Goal: Transaction & Acquisition: Purchase product/service

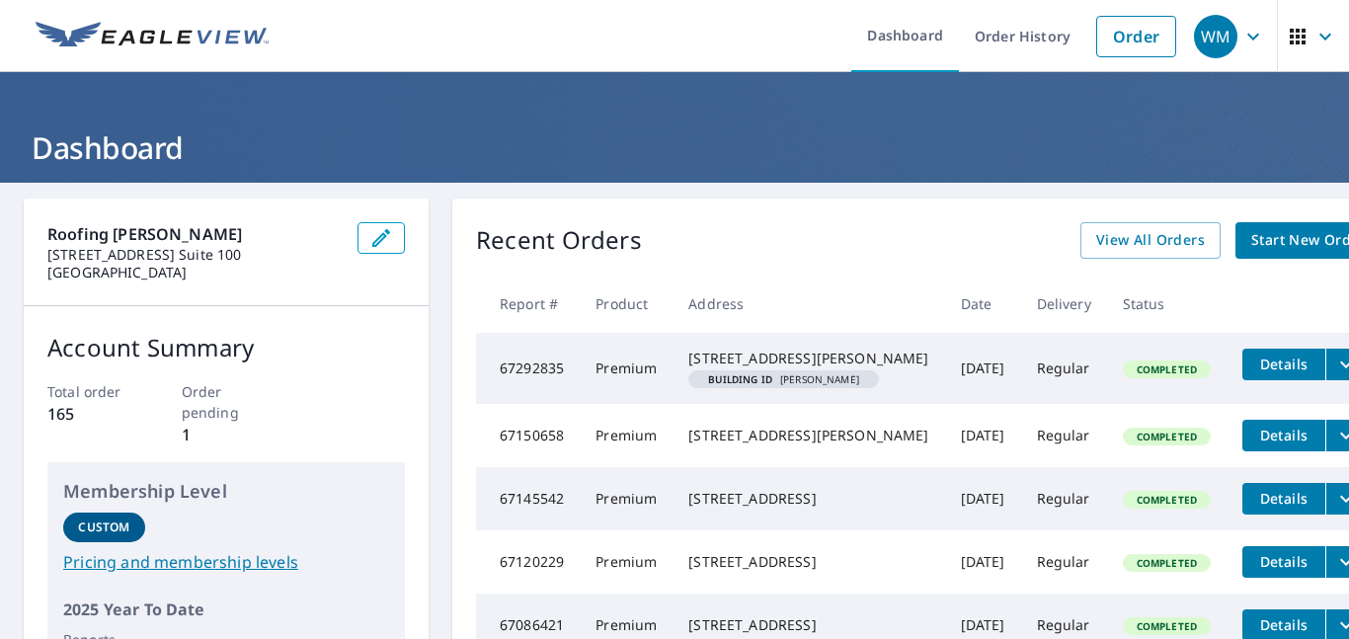
click at [1252, 251] on span "Start New Order" at bounding box center [1309, 240] width 115 height 25
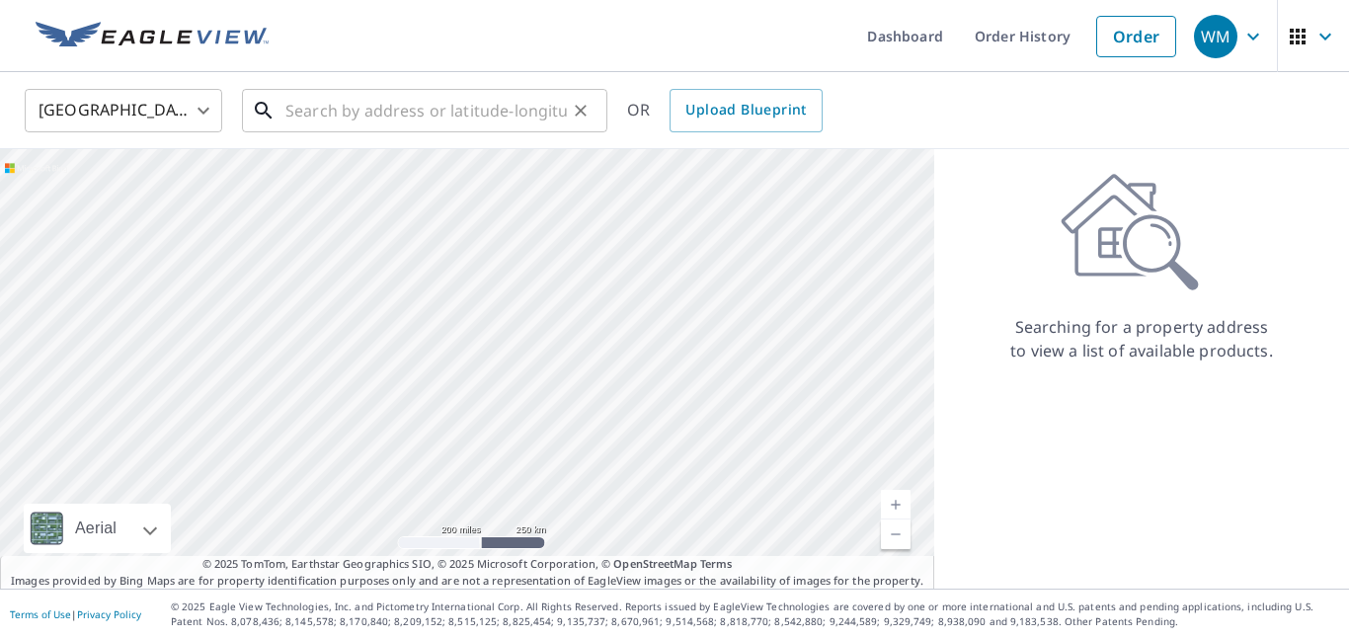
click at [449, 122] on input "text" at bounding box center [426, 110] width 282 height 55
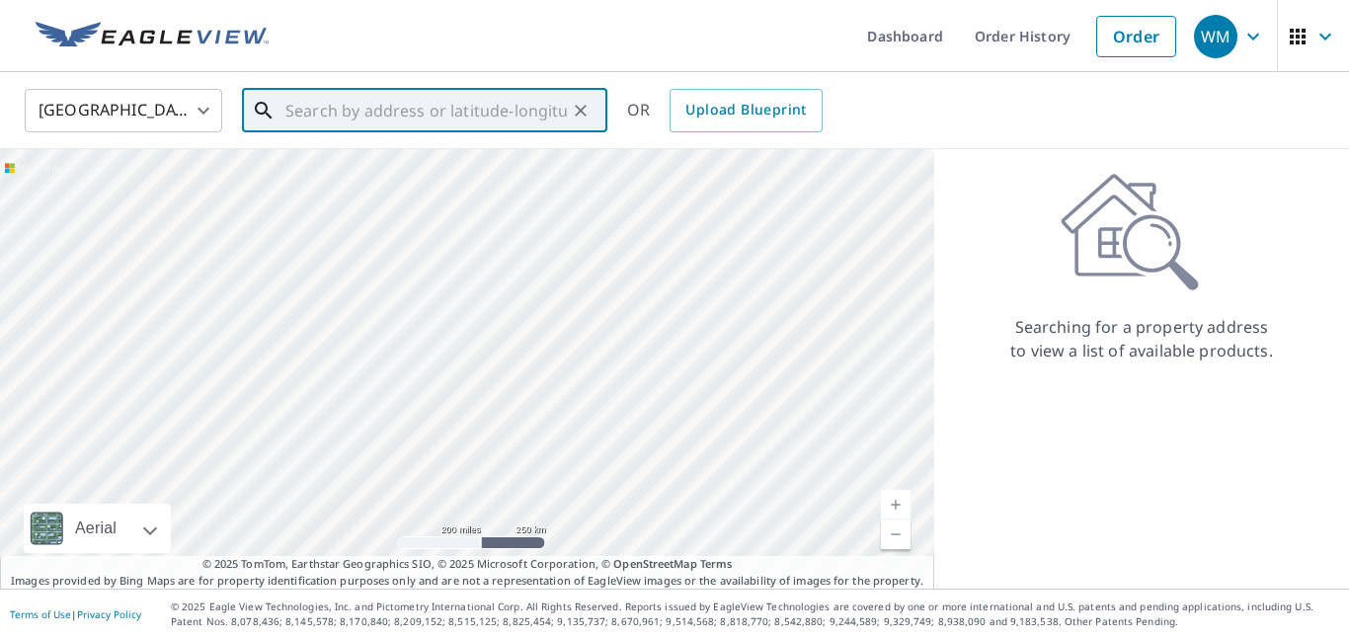
paste input "[STREET_ADDRESS][US_STATE],"
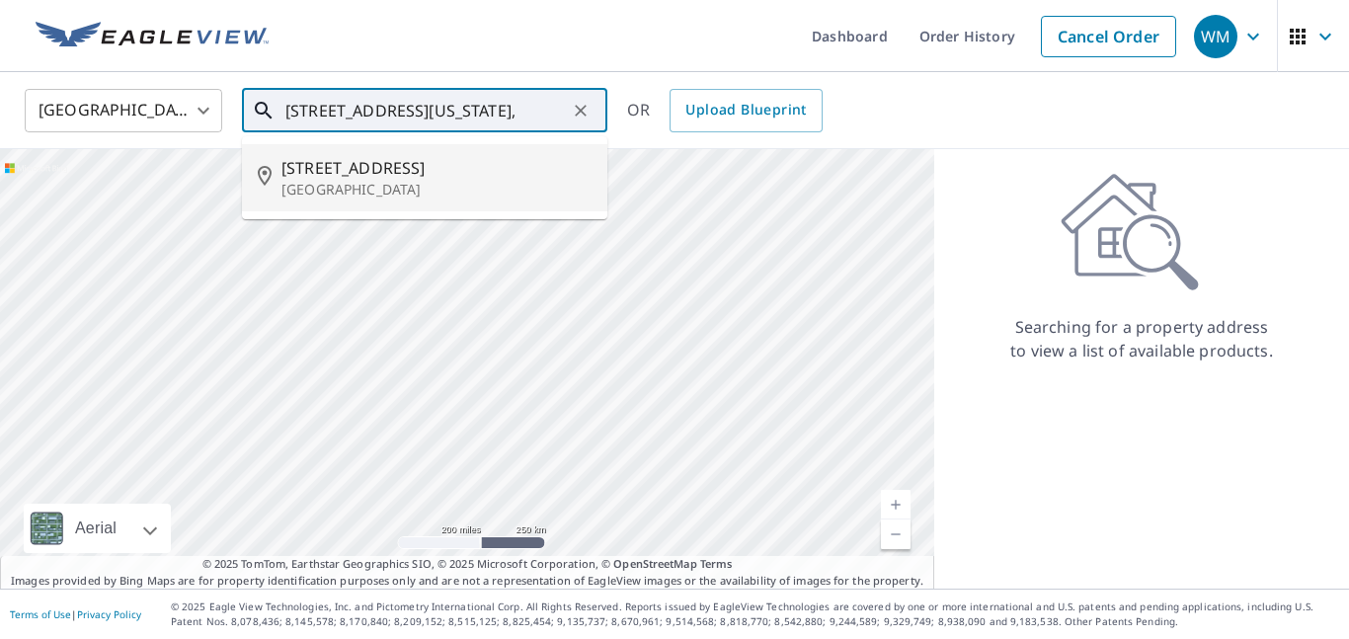
click at [443, 186] on p "[GEOGRAPHIC_DATA]" at bounding box center [437, 190] width 310 height 20
type input "[STREET_ADDRESS]"
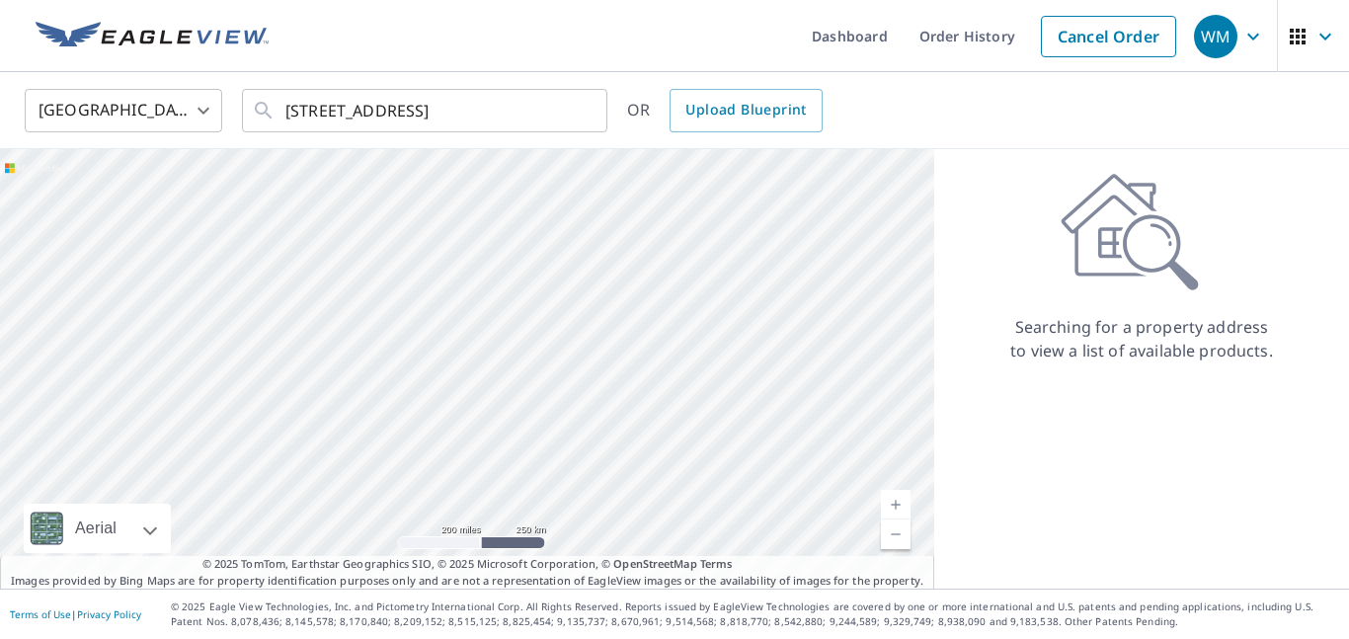
scroll to position [0, 0]
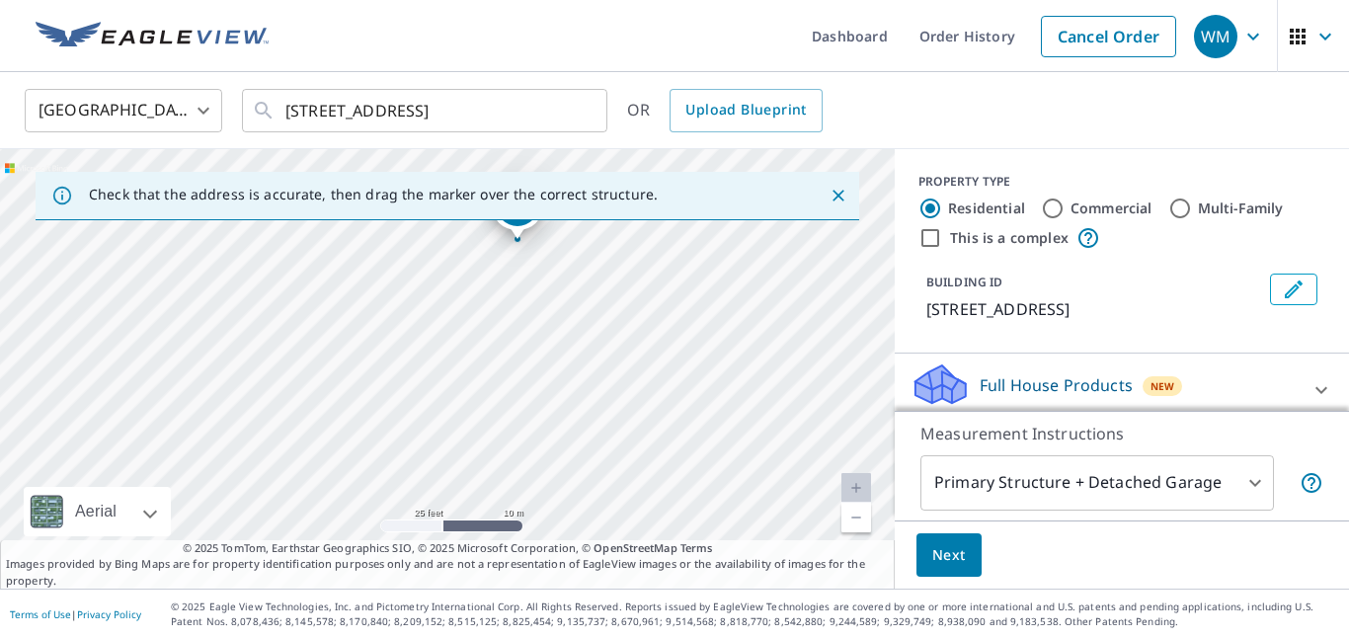
drag, startPoint x: 698, startPoint y: 310, endPoint x: 705, endPoint y: 480, distance: 170.0
click at [705, 480] on div "[STREET_ADDRESS]" at bounding box center [447, 369] width 895 height 440
click at [428, 329] on div "[STREET_ADDRESS]" at bounding box center [447, 369] width 895 height 440
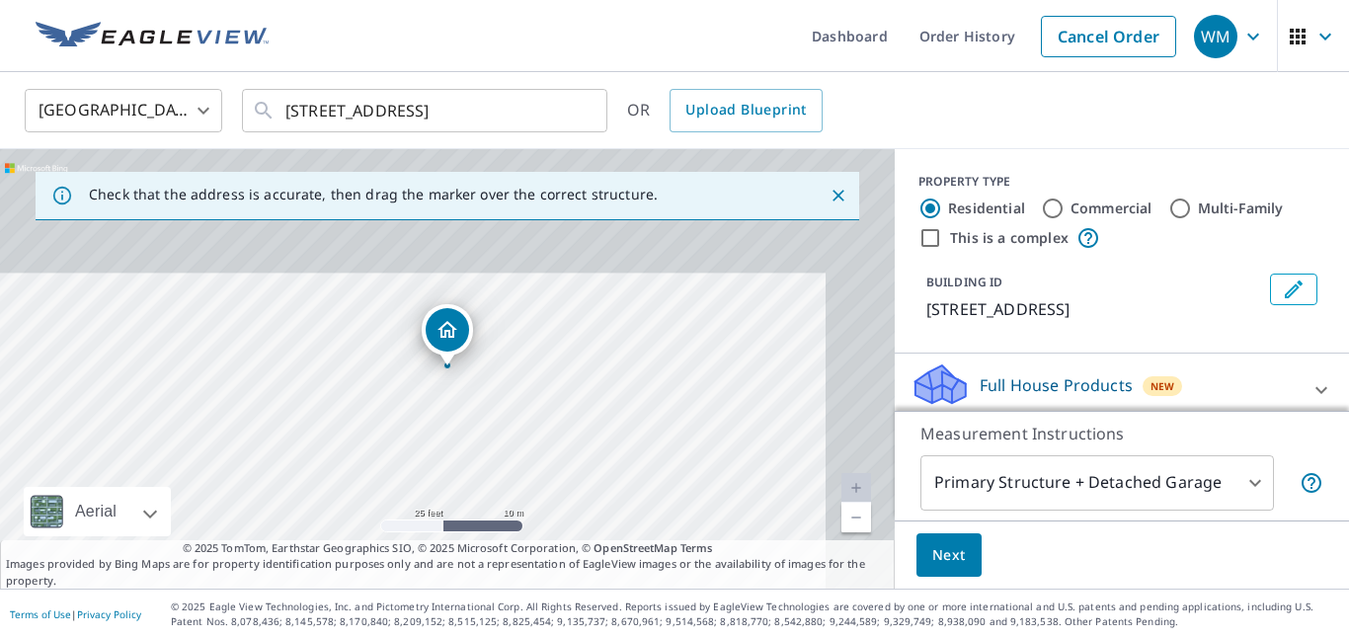
click at [428, 329] on div "Dropped pin, building 1, Residential property, 94 Shallowford Rd NE Kennesaw, G…" at bounding box center [447, 329] width 43 height 43
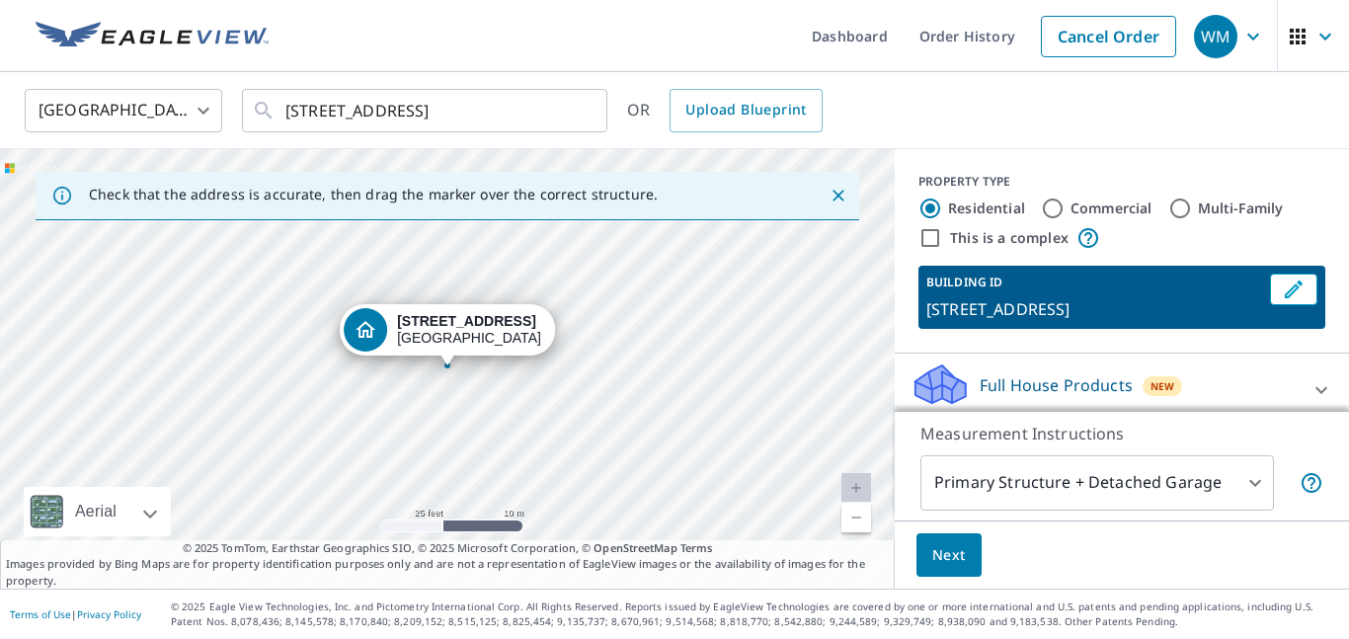
click at [582, 317] on div "[STREET_ADDRESS]" at bounding box center [447, 369] width 895 height 440
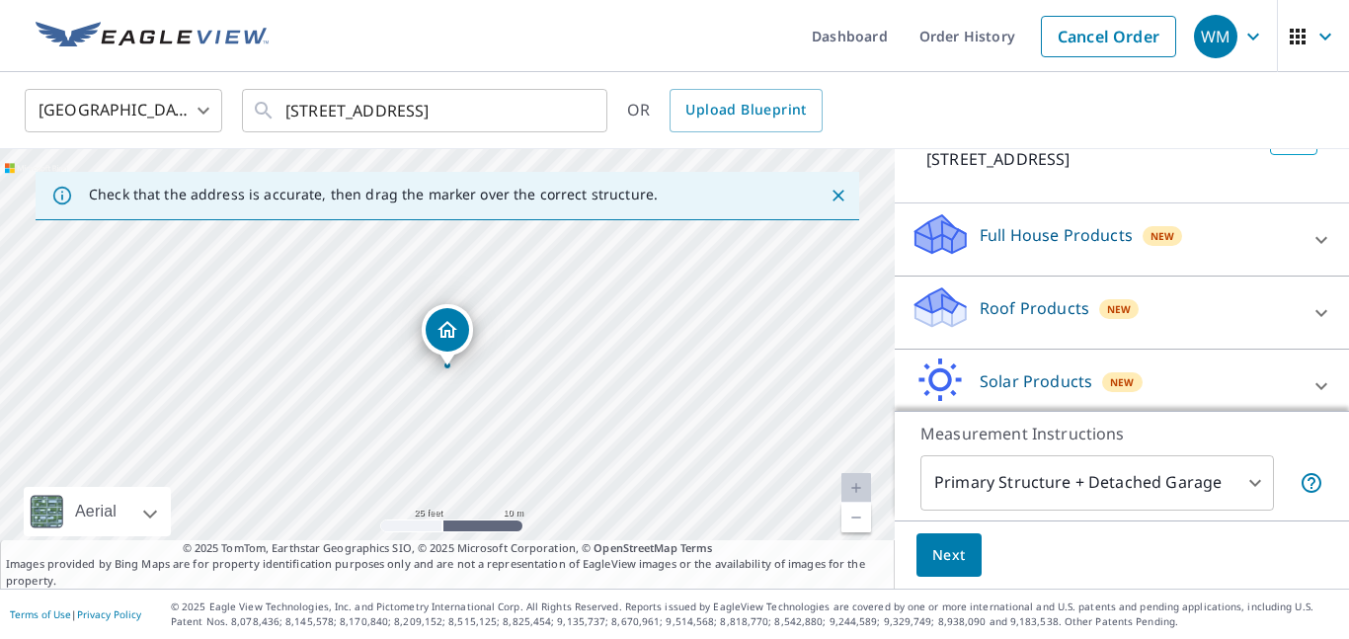
scroll to position [155, 0]
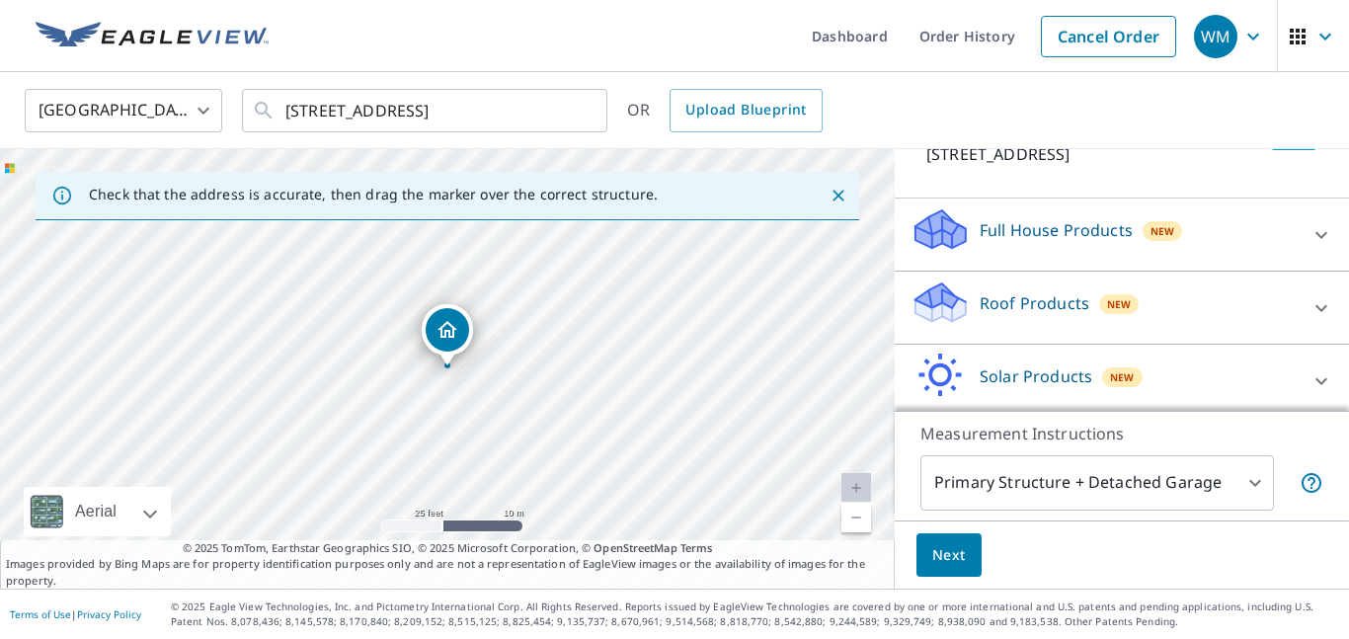
click at [1181, 302] on div "Roof Products New" at bounding box center [1104, 308] width 387 height 56
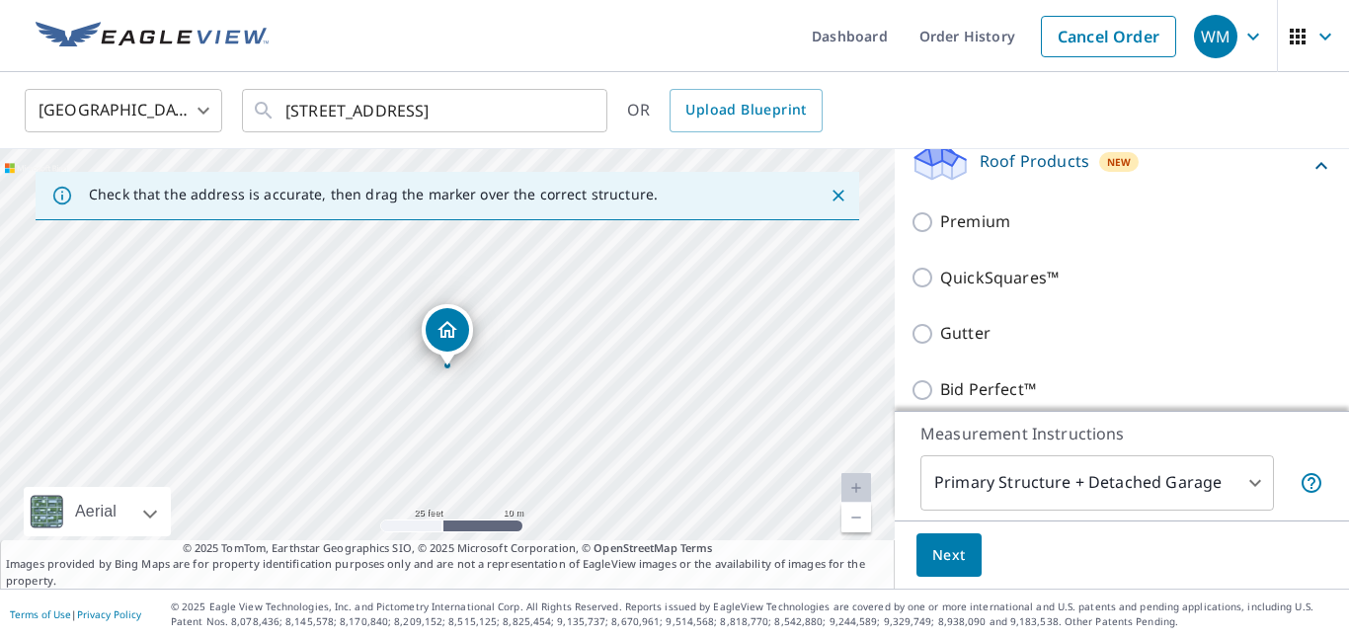
scroll to position [284, 0]
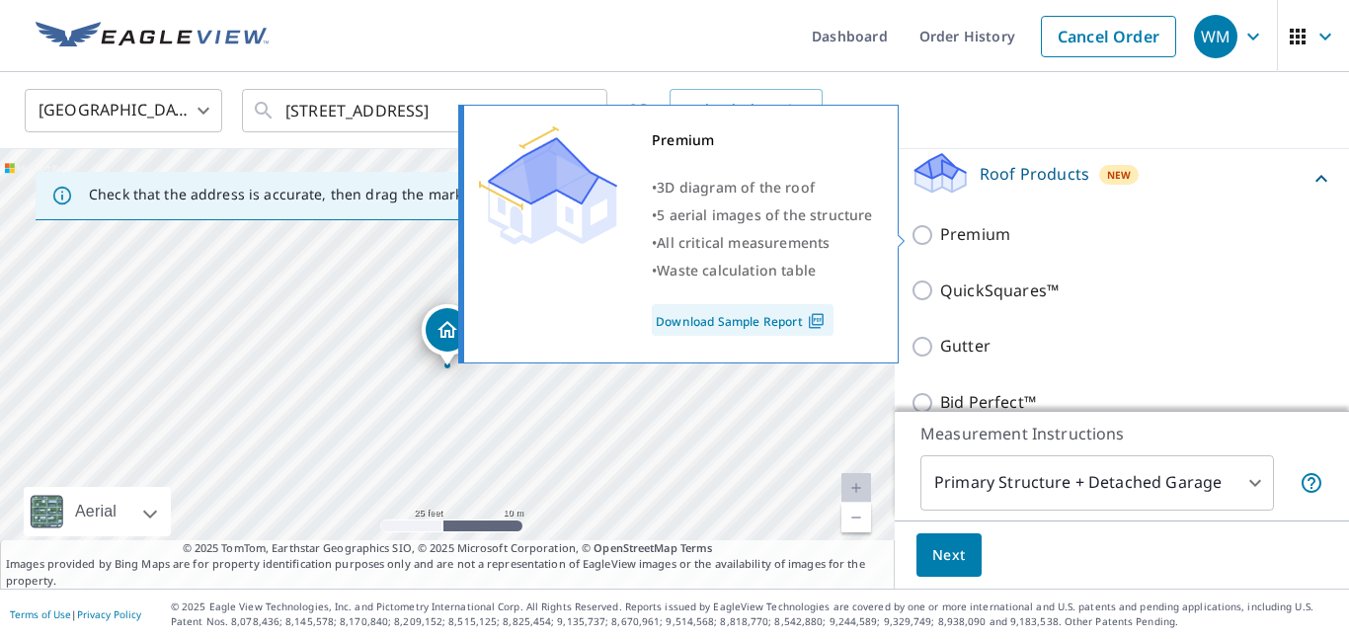
click at [919, 230] on input "Premium" at bounding box center [926, 235] width 30 height 24
checkbox input "true"
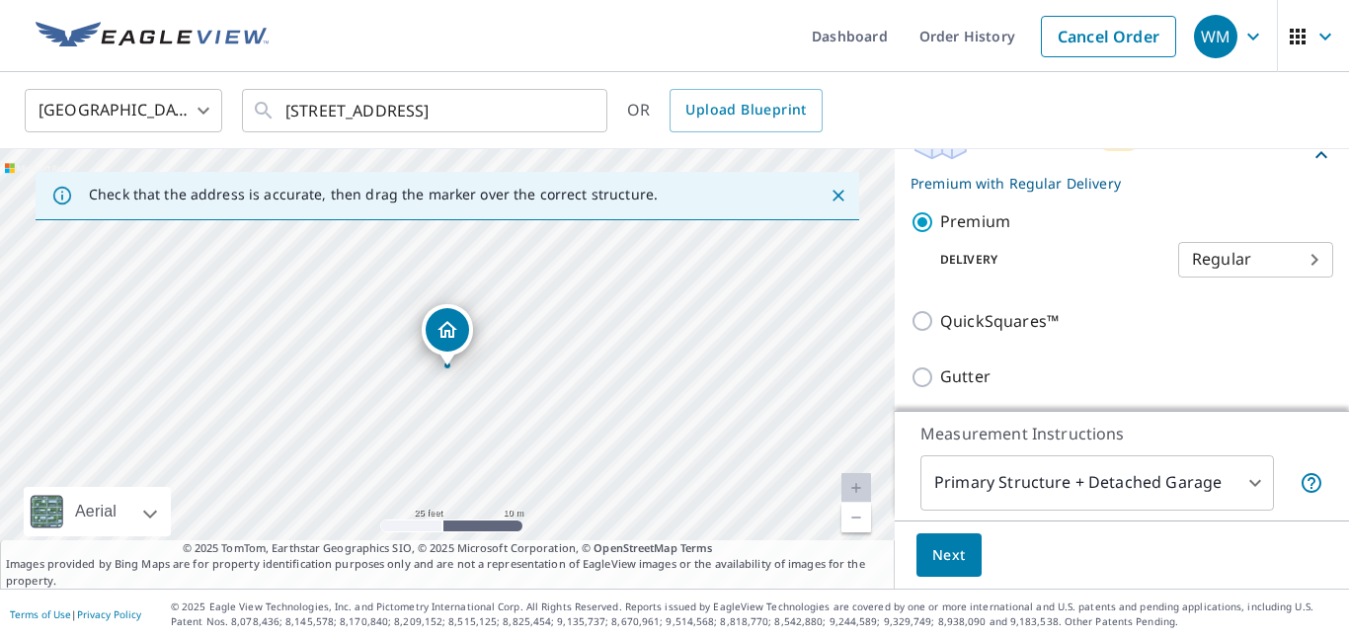
scroll to position [309, 0]
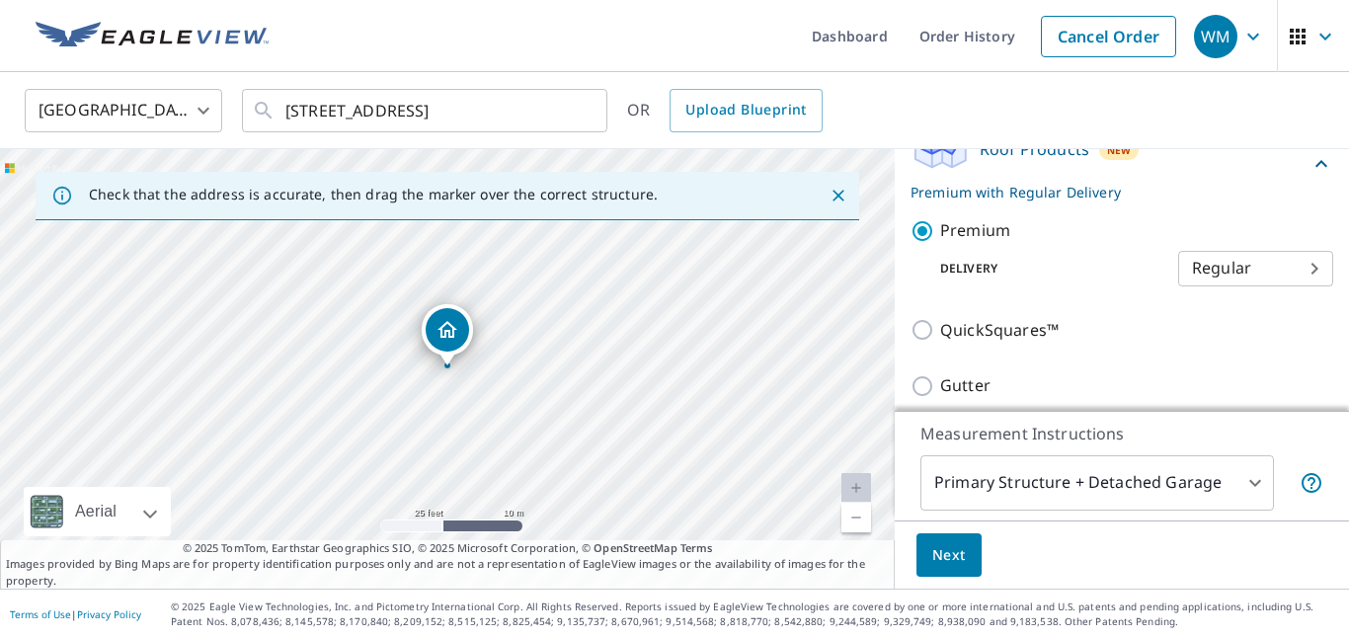
click at [1253, 263] on body "WM WM Dashboard Order History Cancel Order WM [GEOGRAPHIC_DATA] [GEOGRAPHIC_DAT…" at bounding box center [674, 319] width 1349 height 639
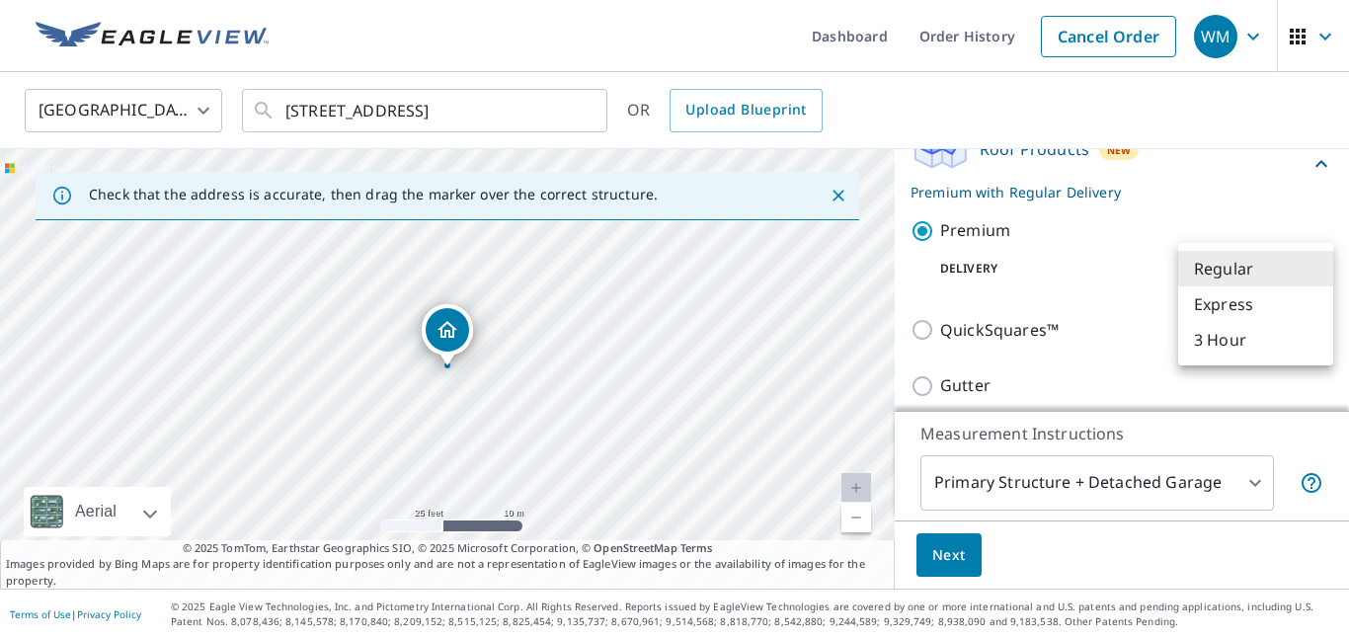
click at [1253, 263] on li "Regular" at bounding box center [1255, 269] width 155 height 36
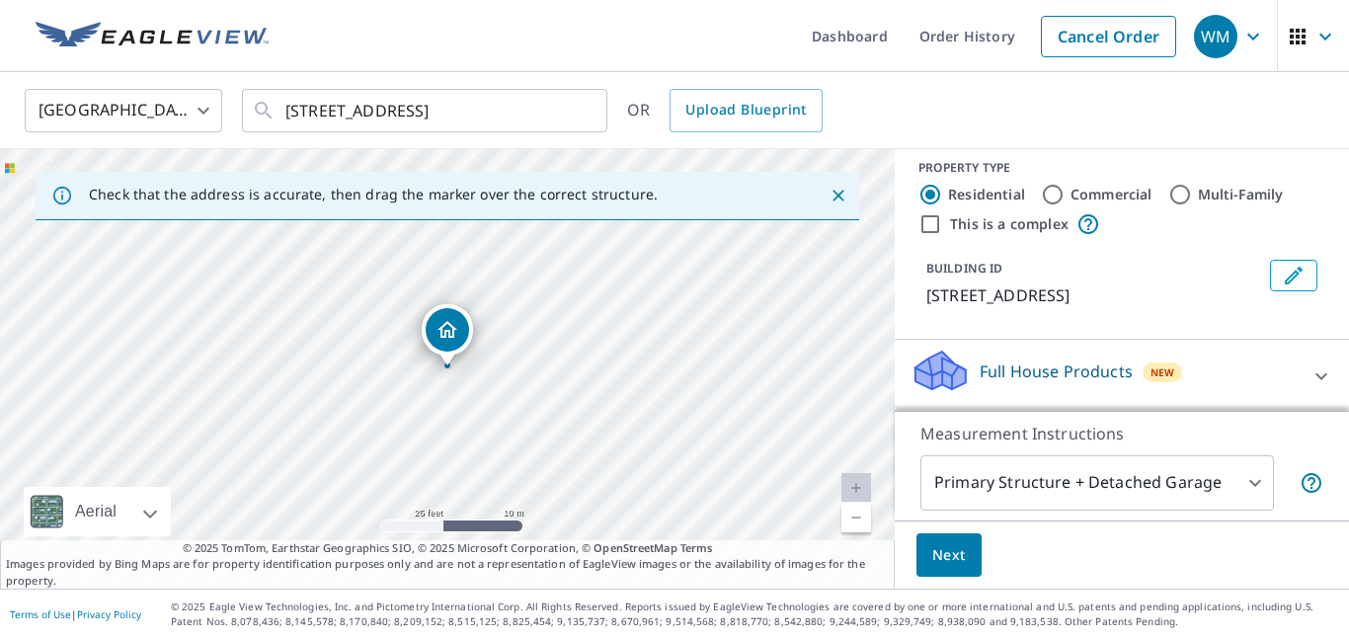
scroll to position [11, 0]
click at [1299, 278] on icon "Edit building 1" at bounding box center [1294, 279] width 24 height 24
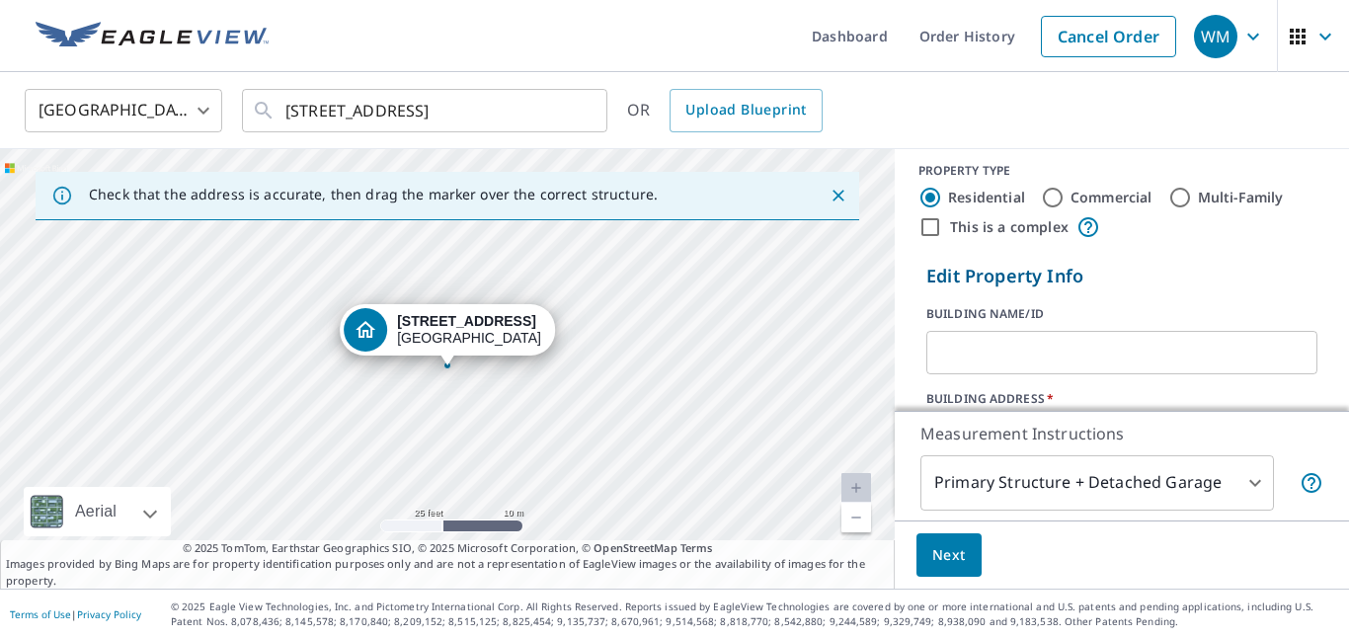
click at [1097, 339] on input "text" at bounding box center [1122, 352] width 391 height 55
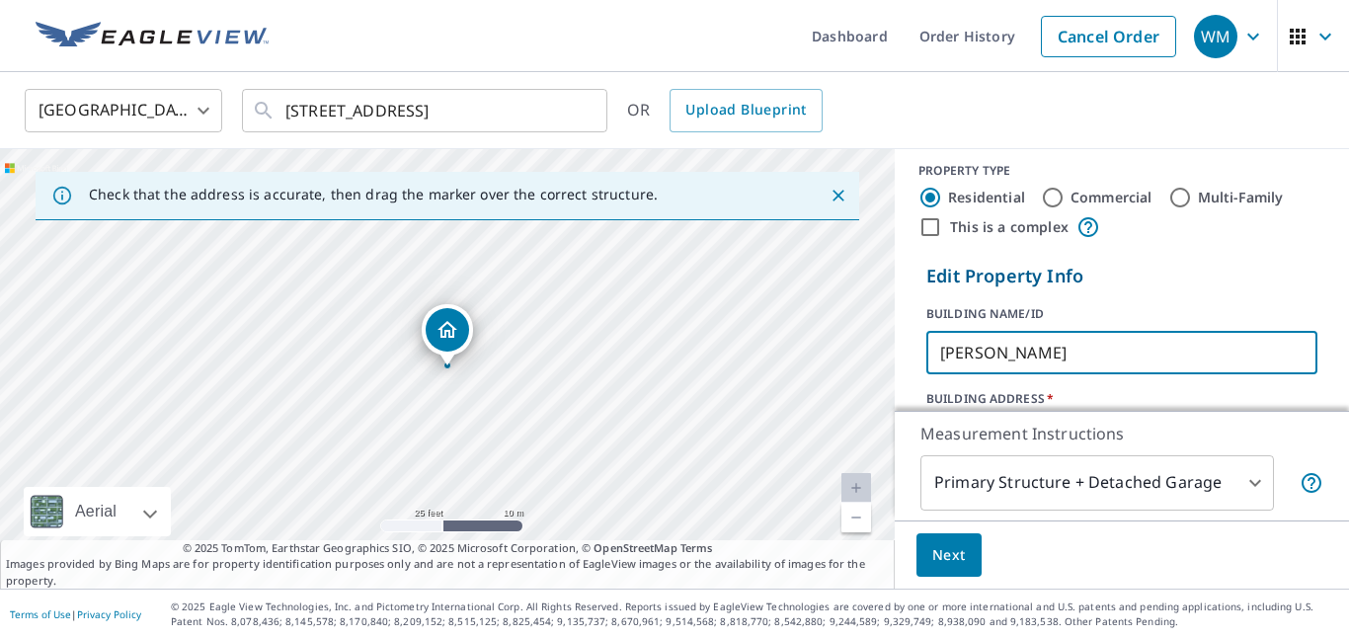
type input "[PERSON_NAME]"
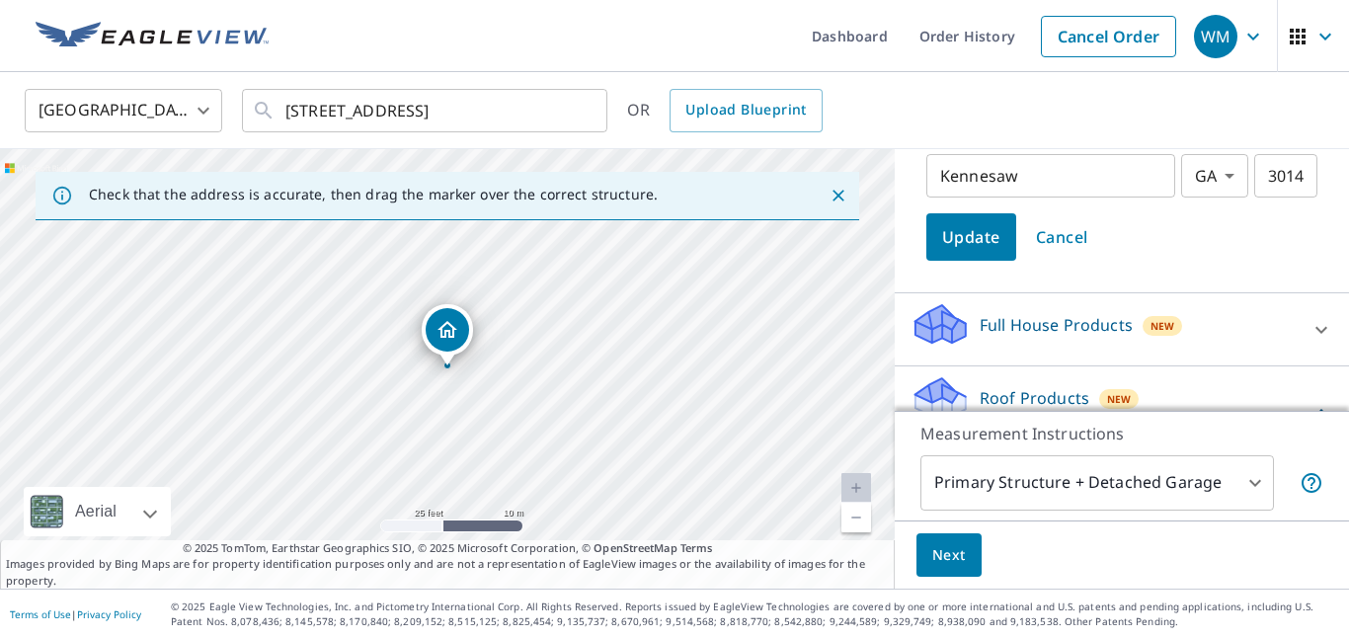
scroll to position [382, 0]
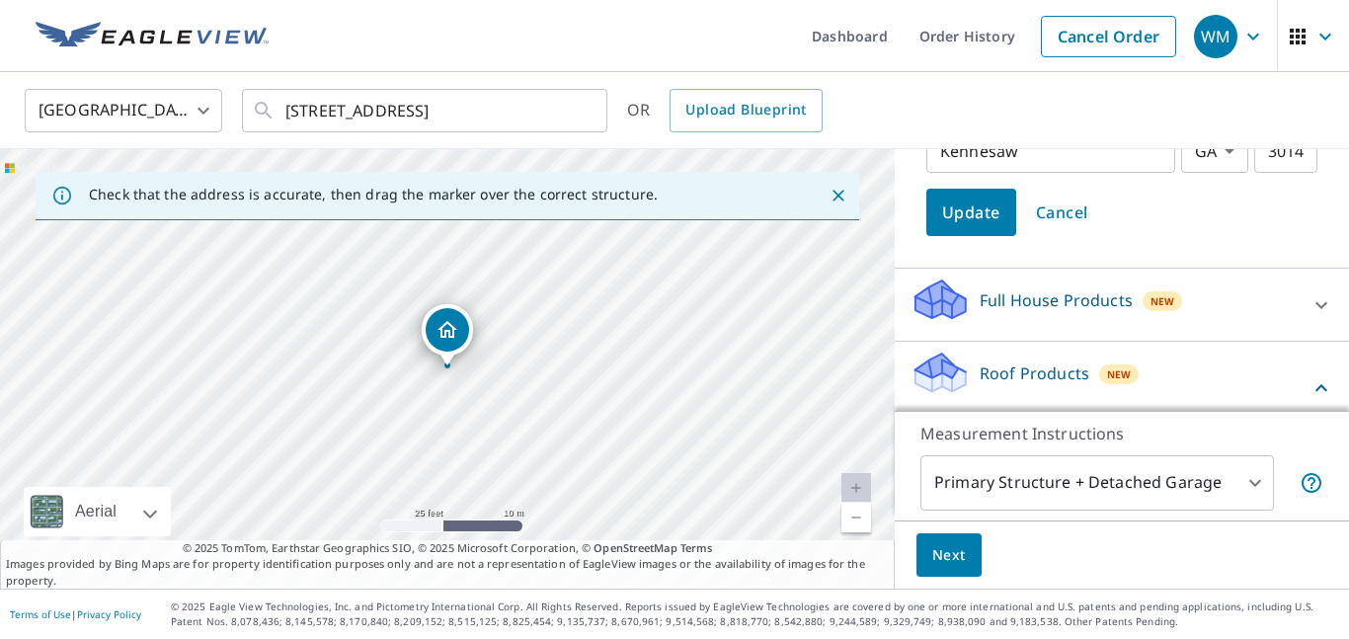
click at [950, 203] on span "Update" at bounding box center [971, 213] width 58 height 28
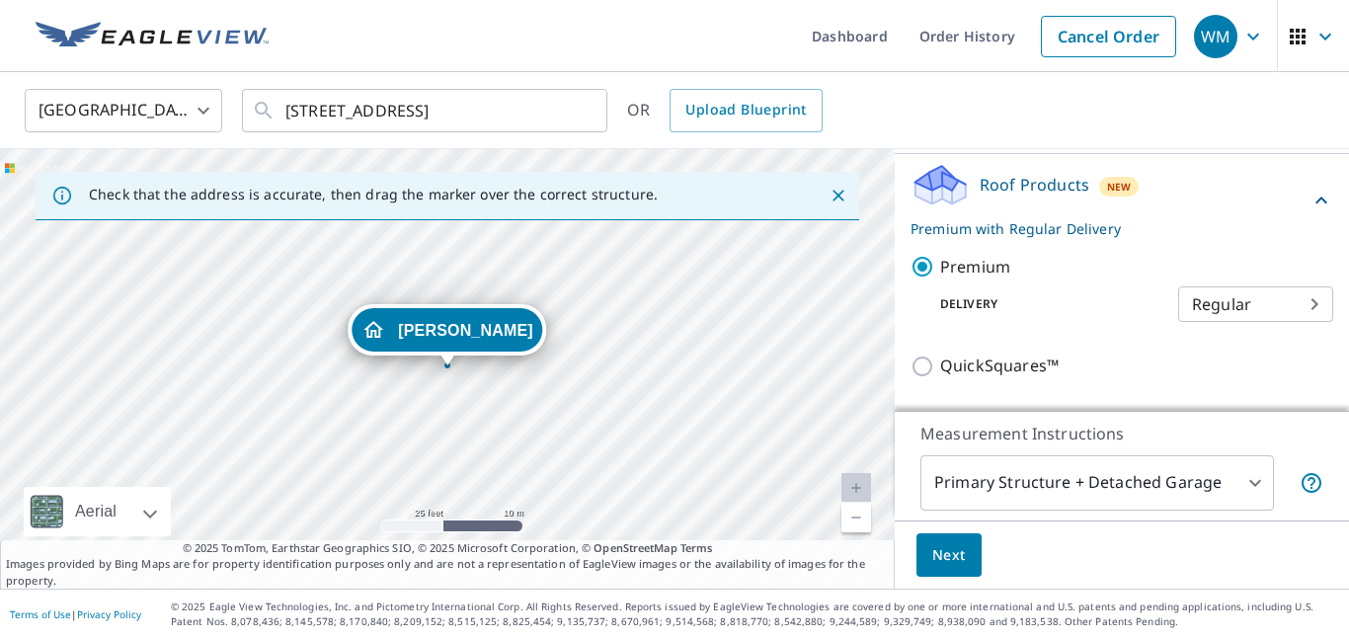
scroll to position [282, 0]
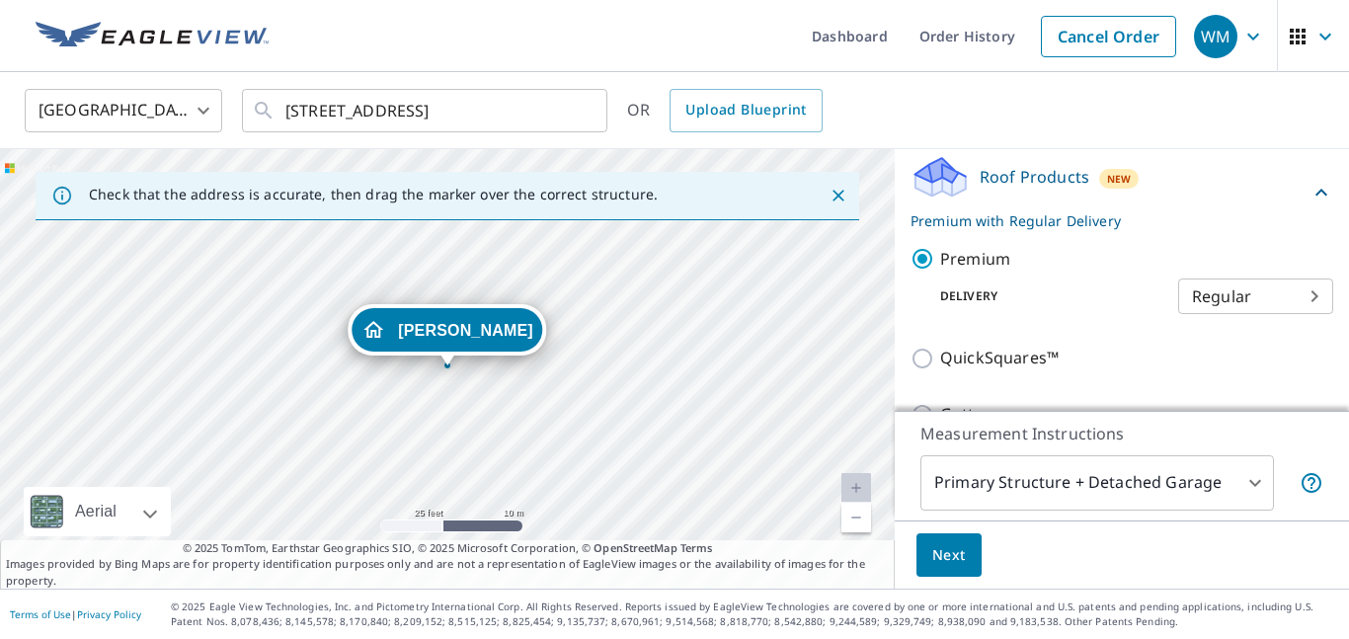
click at [974, 304] on p "Delivery" at bounding box center [1045, 296] width 268 height 18
click at [1239, 176] on div "Roof Products New Premium with Regular Delivery" at bounding box center [1110, 192] width 399 height 77
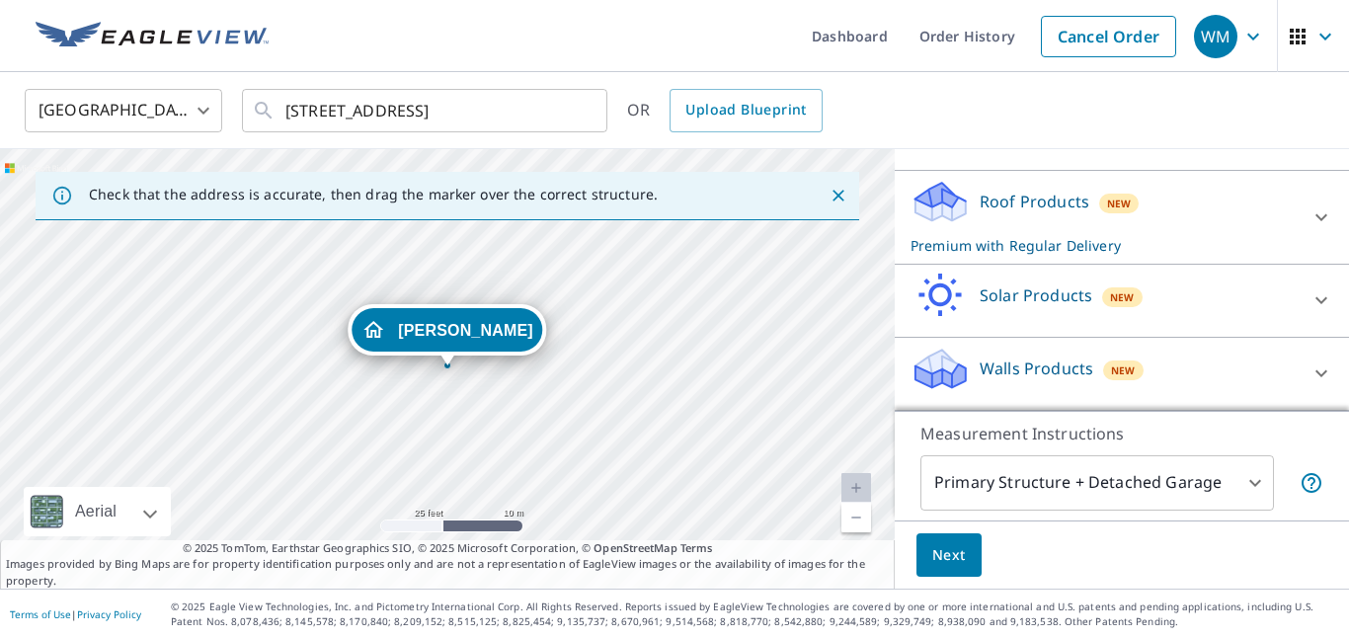
scroll to position [257, 0]
click at [1321, 215] on icon at bounding box center [1322, 217] width 24 height 24
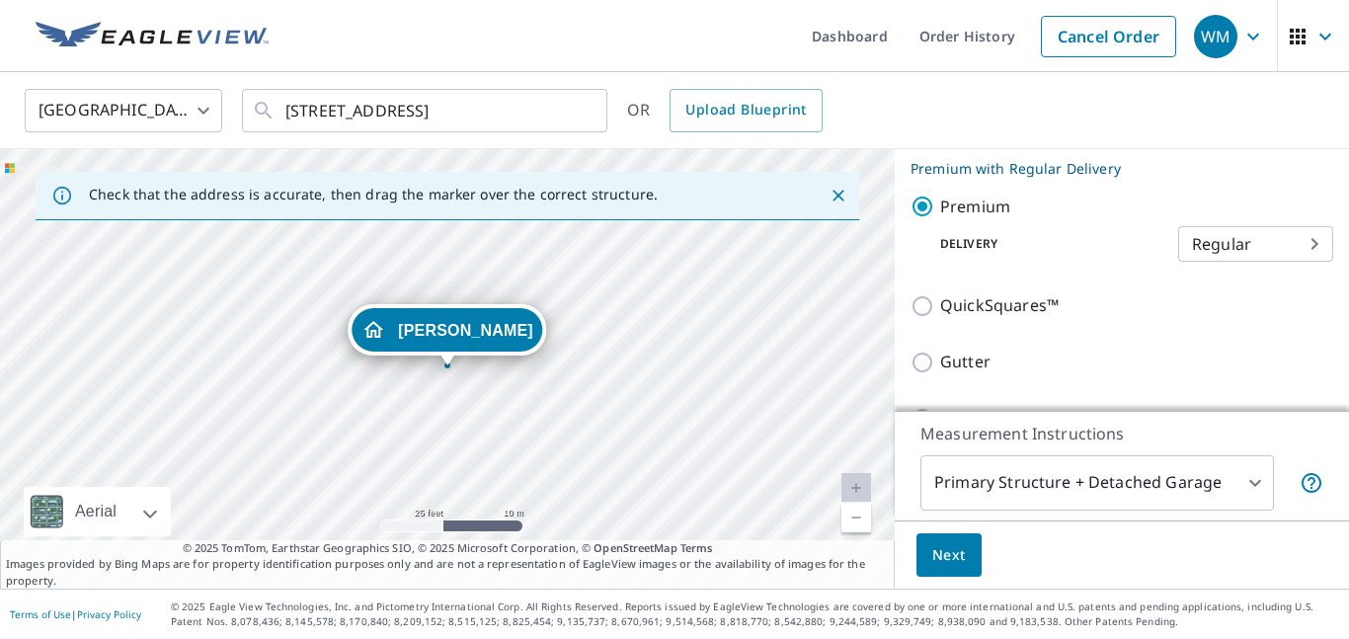
scroll to position [336, 0]
click at [1091, 496] on body "WM WM Dashboard Order History Cancel Order WM [GEOGRAPHIC_DATA] [GEOGRAPHIC_DAT…" at bounding box center [674, 319] width 1349 height 639
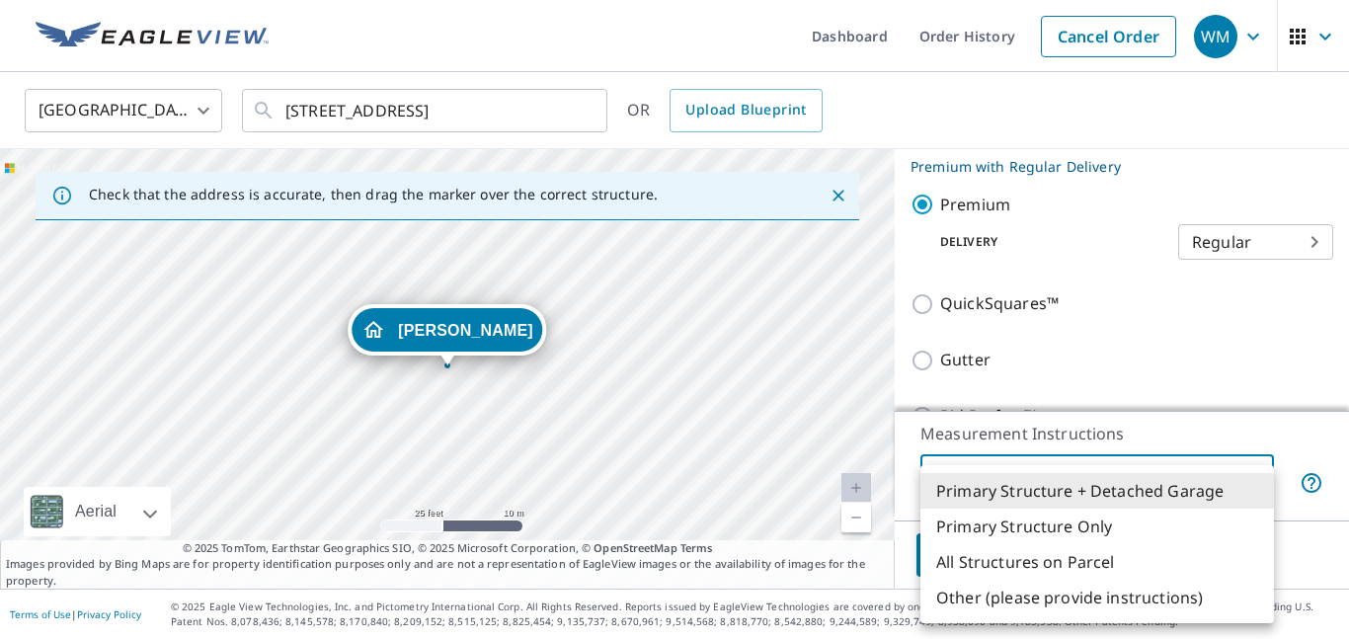
click at [1091, 496] on li "Primary Structure + Detached Garage" at bounding box center [1098, 491] width 354 height 36
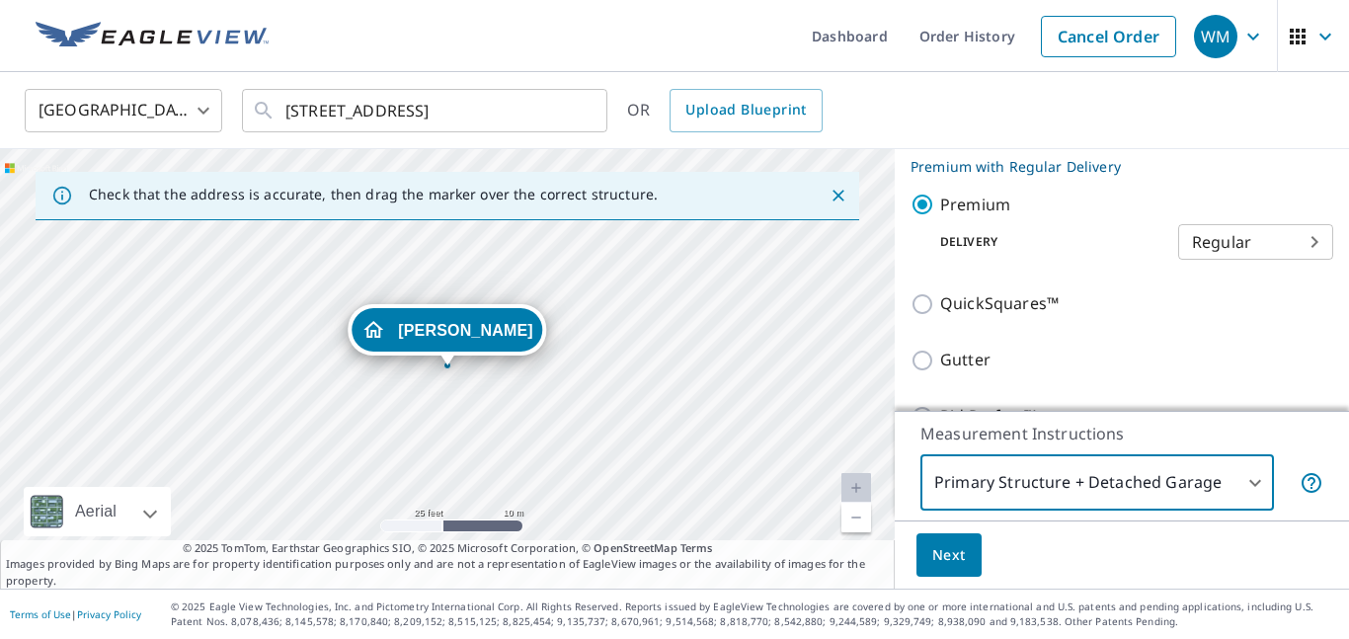
click at [941, 572] on button "Next" at bounding box center [949, 555] width 65 height 44
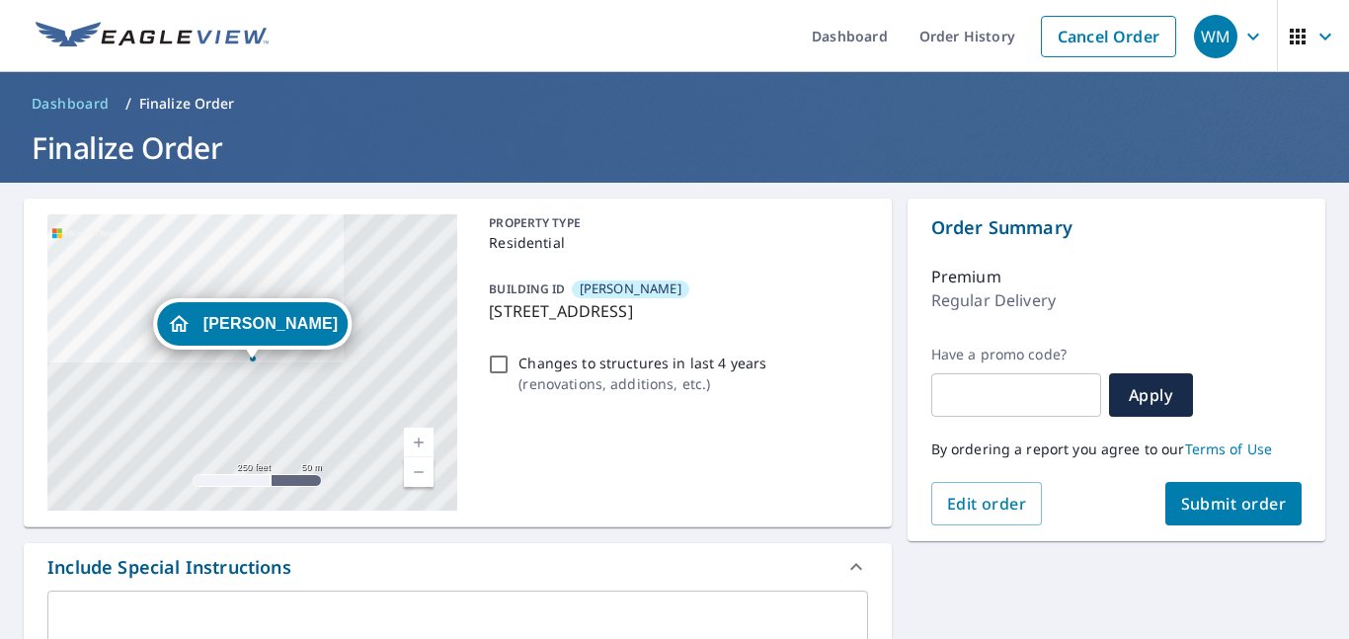
click at [1217, 523] on button "Submit order" at bounding box center [1234, 503] width 137 height 43
checkbox input "true"
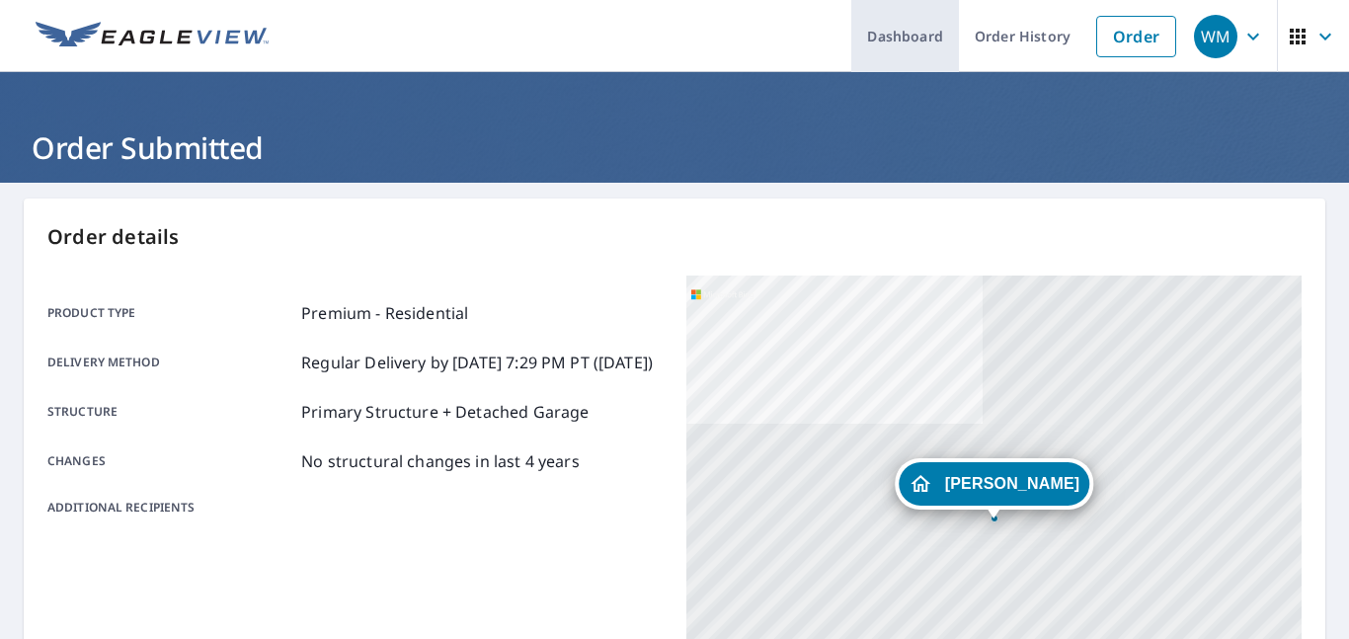
click at [922, 37] on link "Dashboard" at bounding box center [905, 36] width 108 height 72
